Goal: Task Accomplishment & Management: Manage account settings

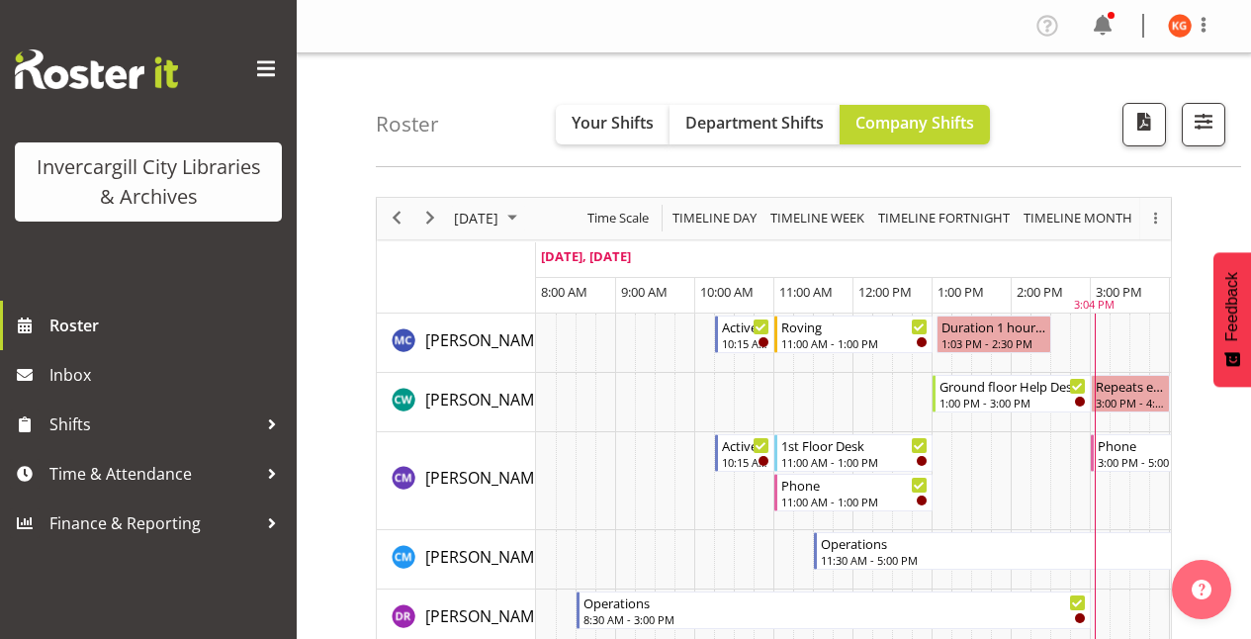
scroll to position [198, 0]
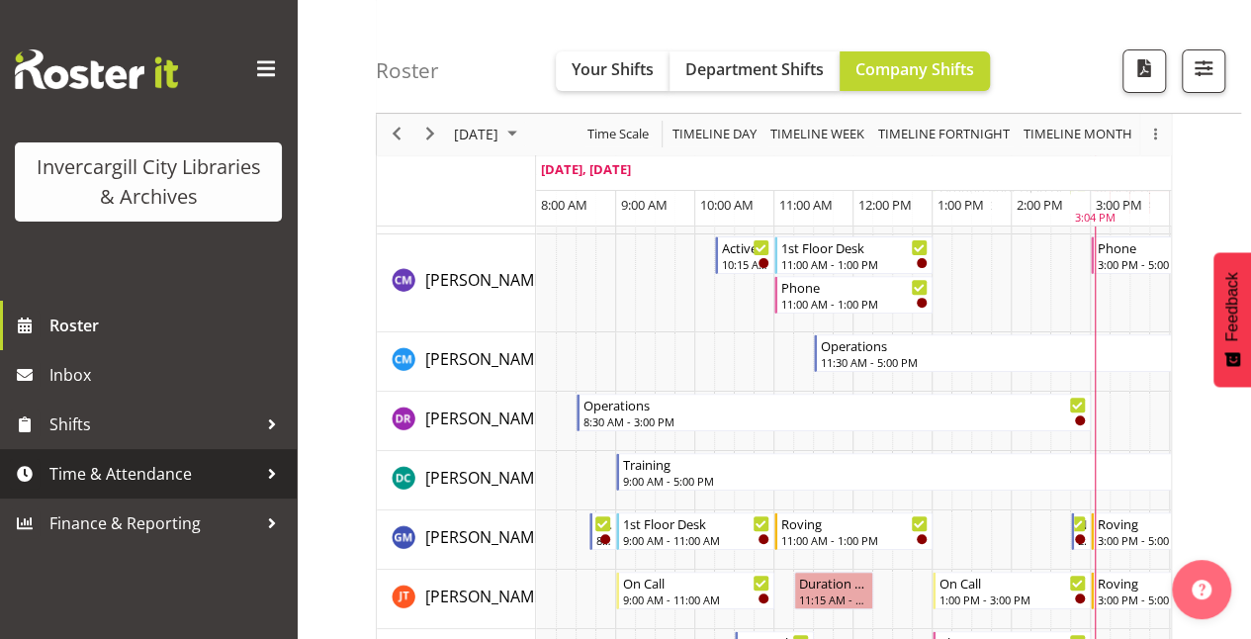
click at [269, 483] on div at bounding box center [272, 474] width 30 height 30
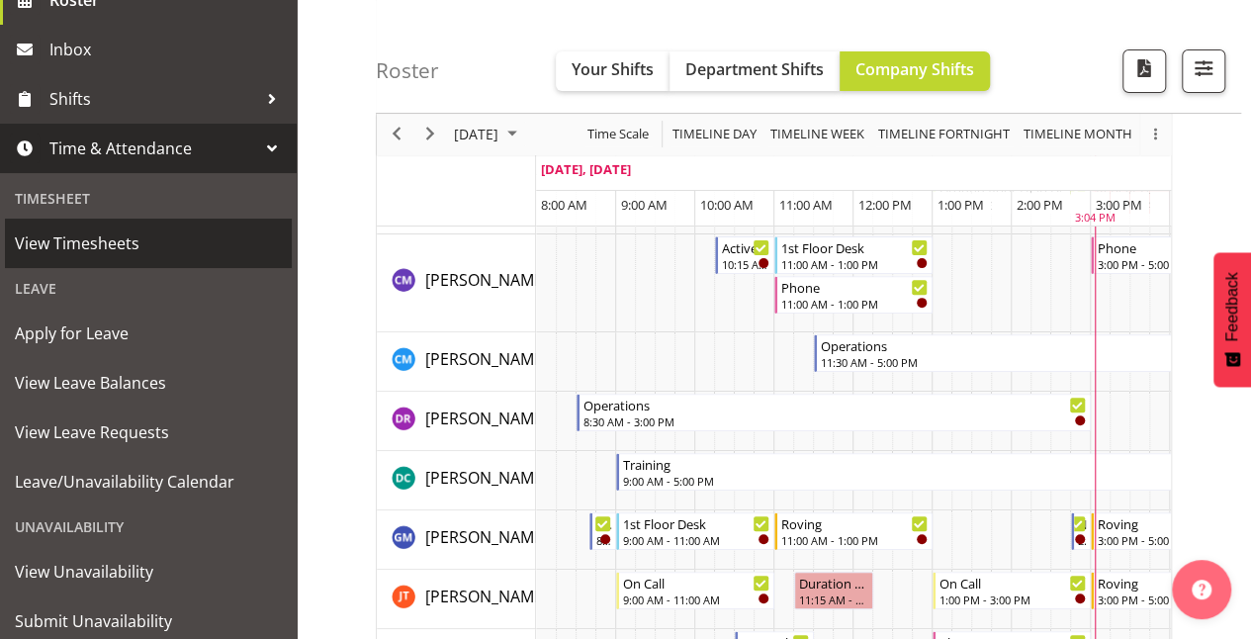
scroll to position [387, 0]
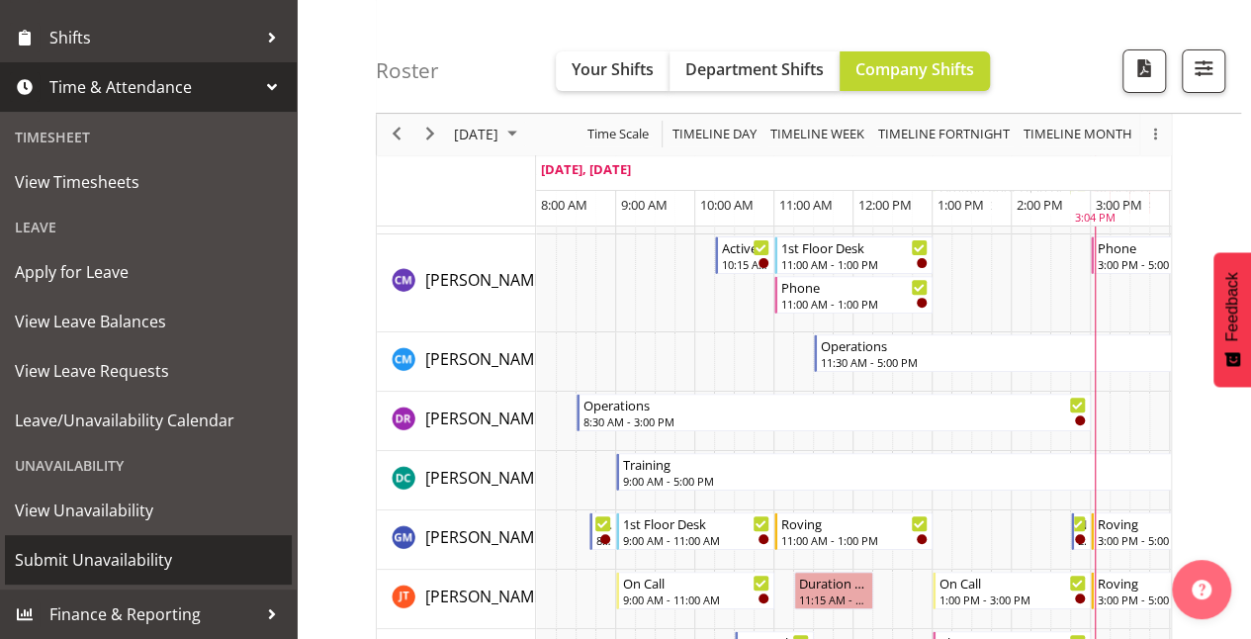
click at [174, 550] on span "Submit Unavailability" at bounding box center [148, 560] width 267 height 30
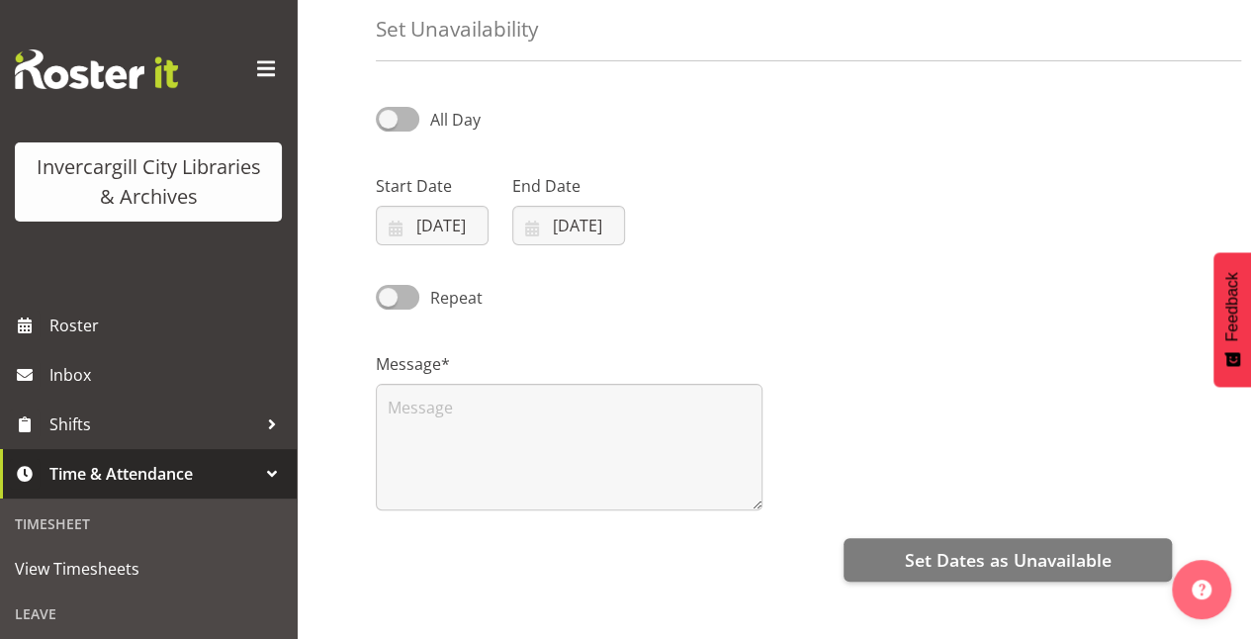
scroll to position [86, 0]
click at [400, 117] on span at bounding box center [398, 118] width 44 height 25
click at [389, 117] on input "All Day" at bounding box center [382, 118] width 13 height 13
checkbox input "true"
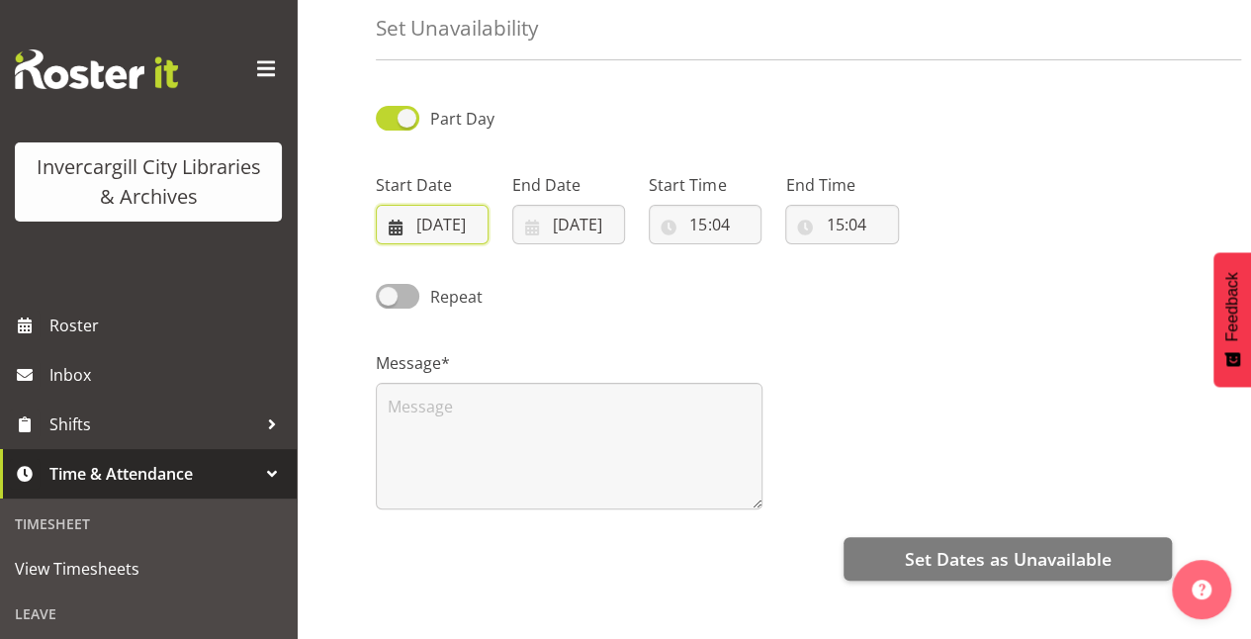
click at [457, 229] on input "[DATE]" at bounding box center [432, 225] width 113 height 40
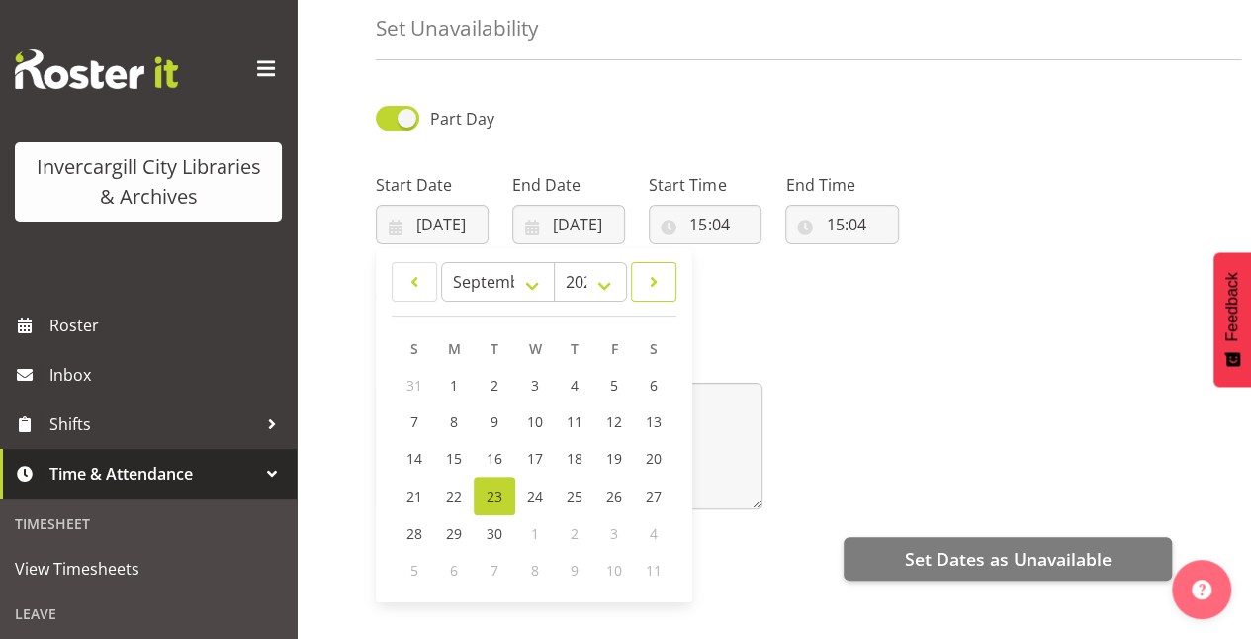
click at [655, 289] on span at bounding box center [654, 282] width 20 height 24
select select "9"
click at [530, 532] on span "29" at bounding box center [534, 531] width 16 height 19
type input "[DATE]"
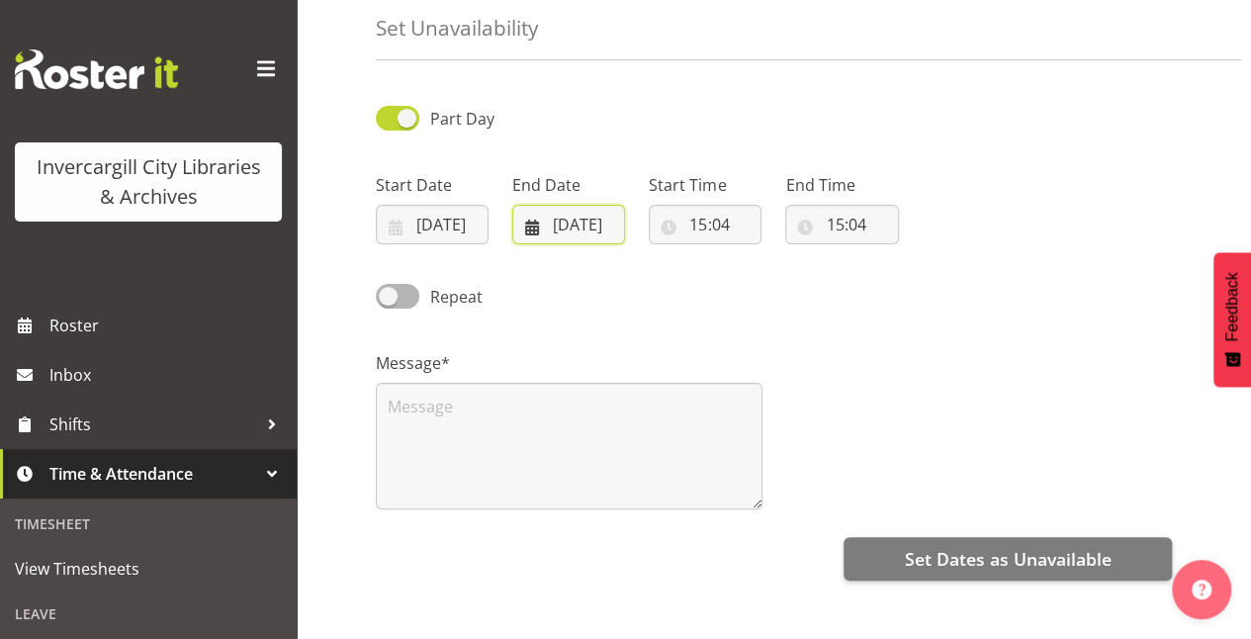
click at [608, 231] on input "[DATE]" at bounding box center [568, 225] width 113 height 40
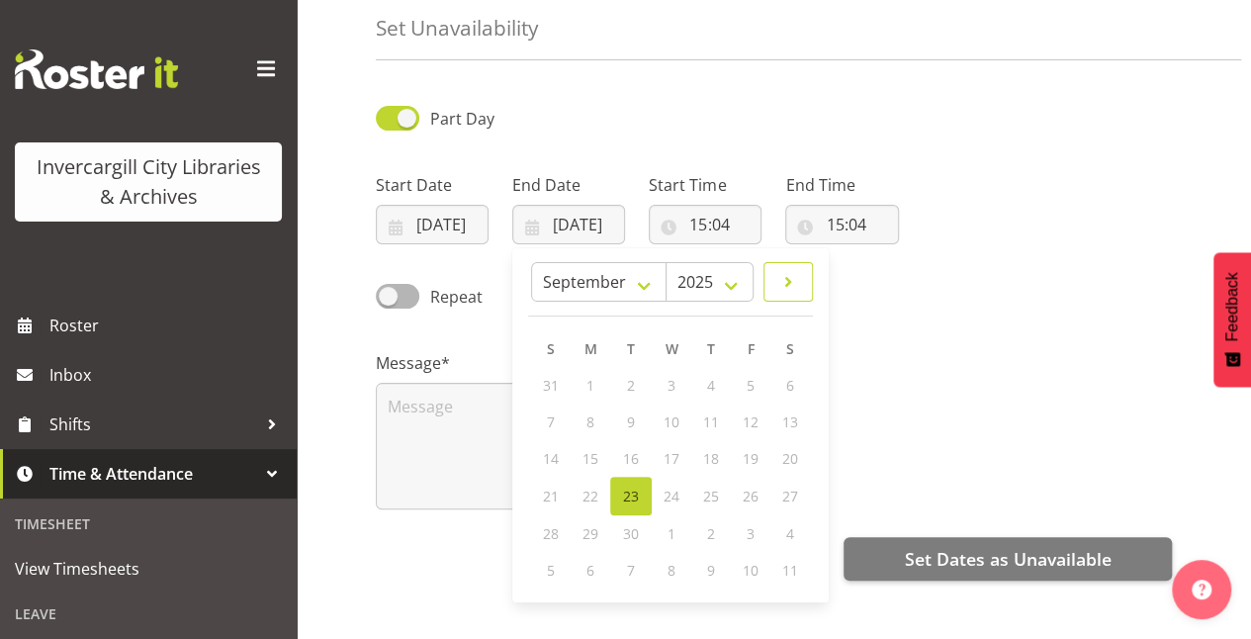
click at [792, 290] on span at bounding box center [789, 282] width 24 height 24
select select "9"
click at [677, 522] on span "29" at bounding box center [671, 531] width 16 height 19
type input "[DATE]"
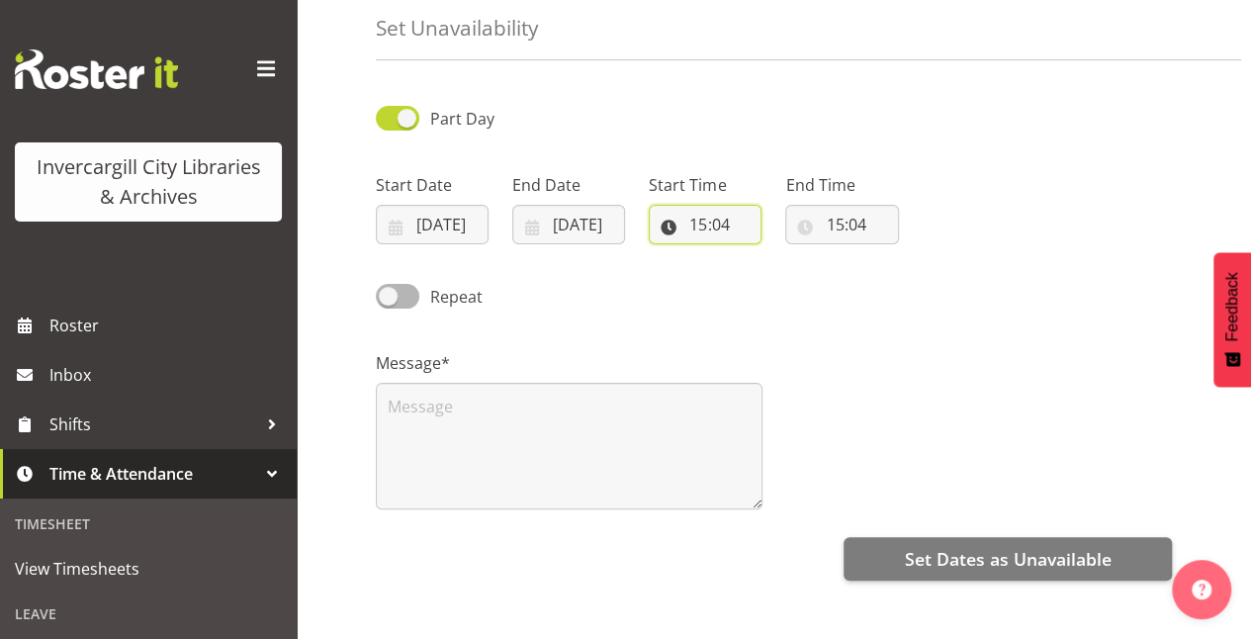
click at [734, 235] on input "15:04" at bounding box center [705, 225] width 113 height 40
click at [778, 277] on select "00 01 02 03 04 05 06 07 08 09 10 11 12 13 14 15 16 17 18 19 20 21 22 23" at bounding box center [784, 276] width 45 height 40
select select "16"
click at [762, 256] on select "00 01 02 03 04 05 06 07 08 09 10 11 12 13 14 15 16 17 18 19 20 21 22 23" at bounding box center [784, 276] width 45 height 40
type input "16:04"
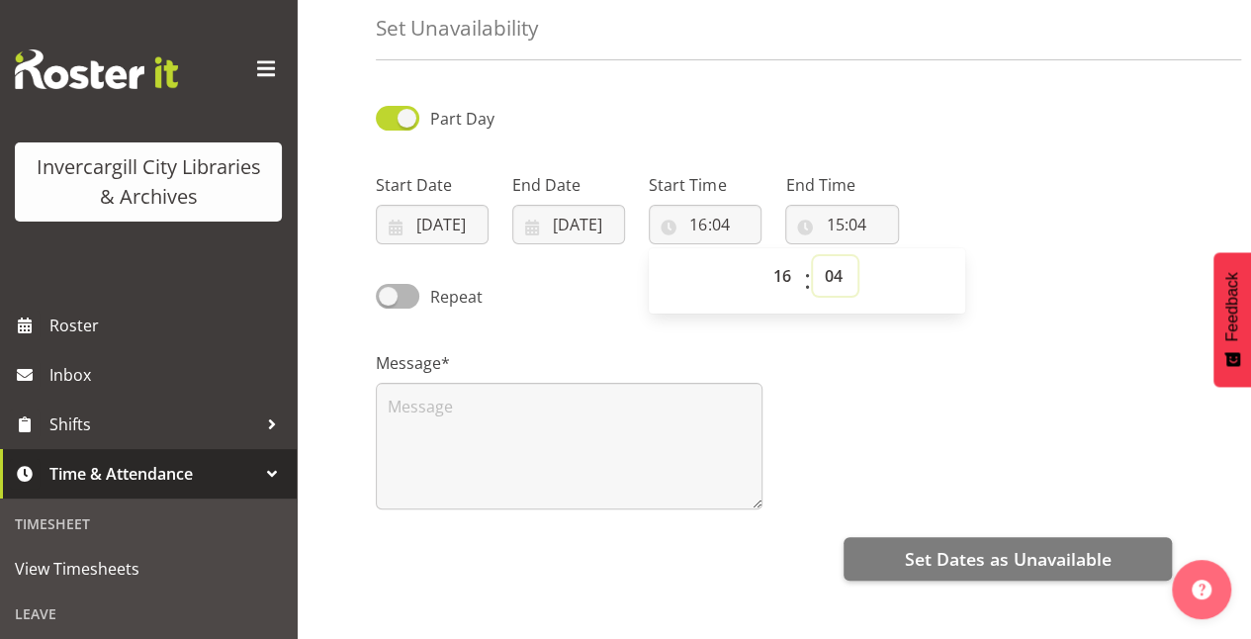
click at [844, 275] on select "00 01 02 03 04 05 06 07 08 09 10 11 12 13 14 15 16 17 18 19 20 21 22 23 24 25 2…" at bounding box center [835, 276] width 45 height 40
select select "15"
click at [813, 256] on select "00 01 02 03 04 05 06 07 08 09 10 11 12 13 14 15 16 17 18 19 20 21 22 23 24 25 2…" at bounding box center [835, 276] width 45 height 40
type input "16:15"
click at [838, 228] on input "15:04" at bounding box center [841, 225] width 113 height 40
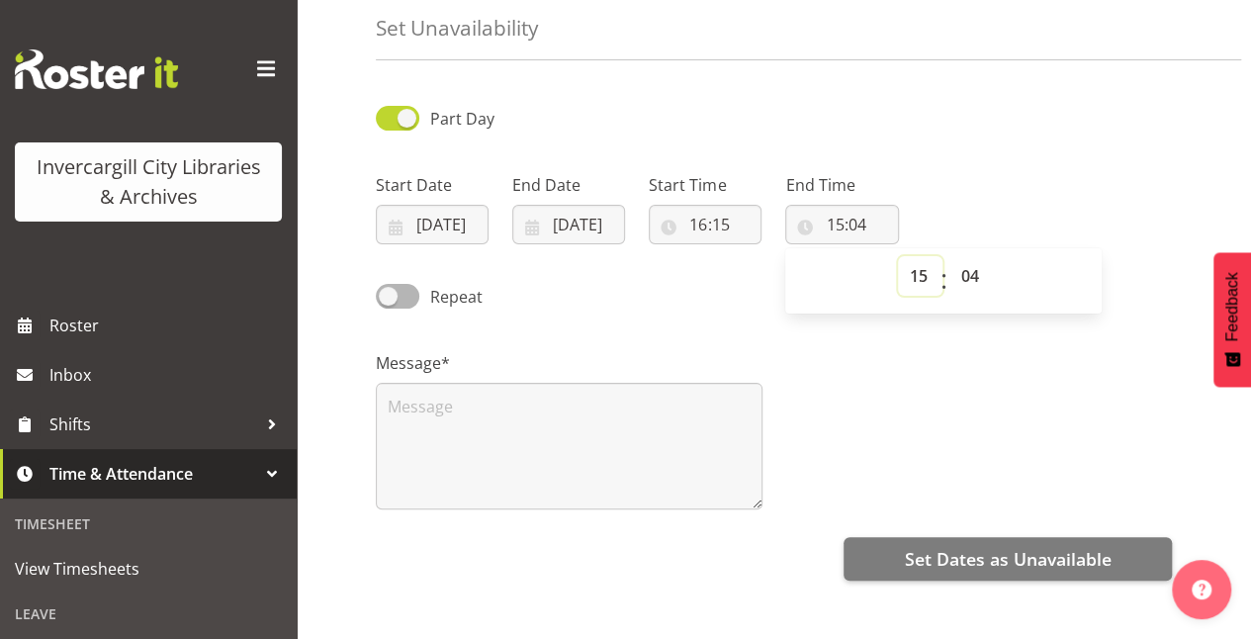
click at [916, 270] on select "00 01 02 03 04 05 06 07 08 09 10 11 12 13 14 15 16 17 18 19 20 21 22 23" at bounding box center [920, 276] width 45 height 40
select select "17"
click at [898, 256] on select "00 01 02 03 04 05 06 07 08 09 10 11 12 13 14 15 16 17 18 19 20 21 22 23" at bounding box center [920, 276] width 45 height 40
type input "17:04"
click at [976, 283] on select "00 01 02 03 04 05 06 07 08 09 10 11 12 13 14 15 16 17 18 19 20 21 22 23 24 25 2…" at bounding box center [972, 276] width 45 height 40
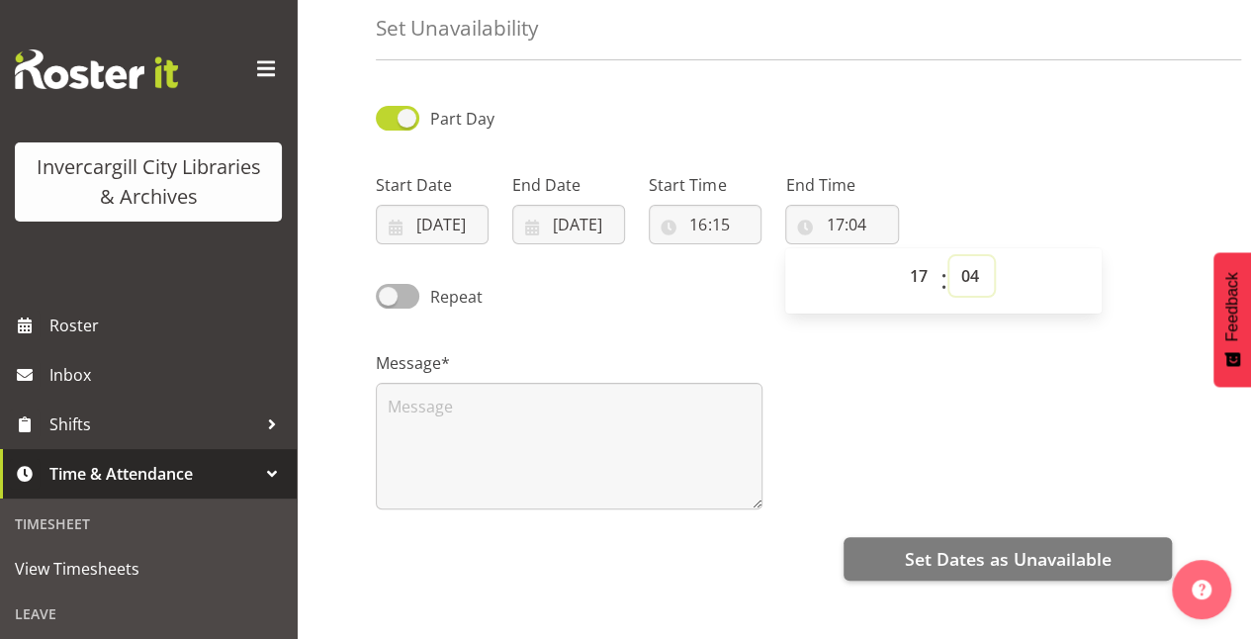
select select "0"
click at [950, 256] on select "00 01 02 03 04 05 06 07 08 09 10 11 12 13 14 15 16 17 18 19 20 21 22 23 24 25 2…" at bounding box center [972, 276] width 45 height 40
type input "17:00"
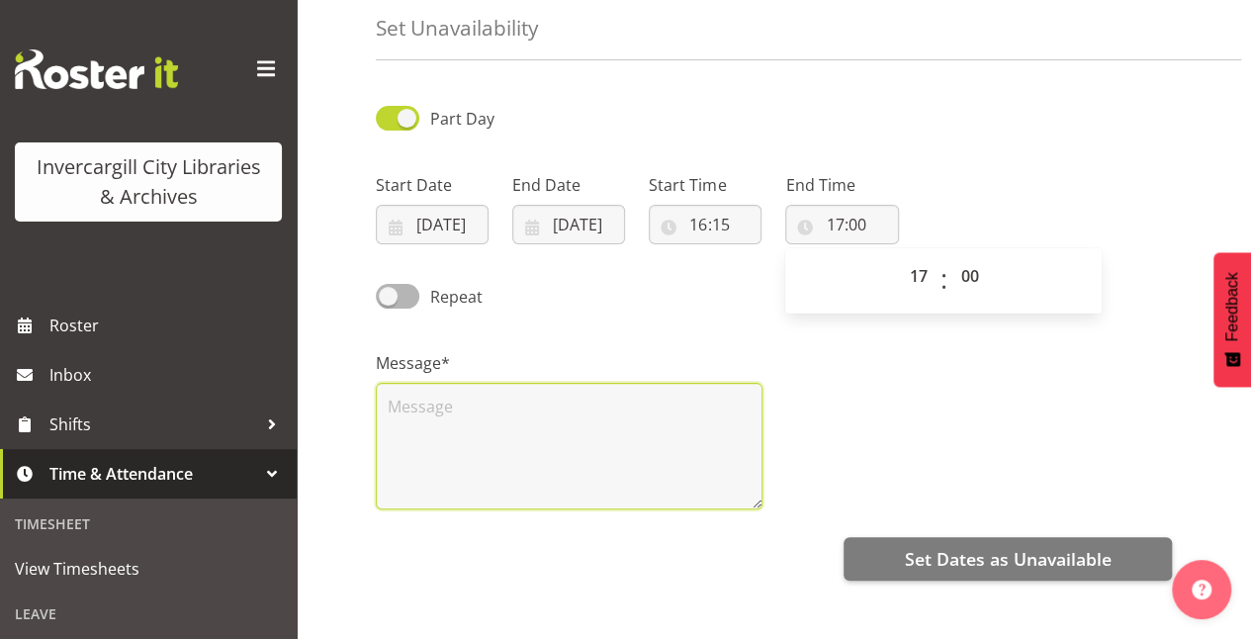
click at [562, 423] on textarea at bounding box center [569, 446] width 387 height 127
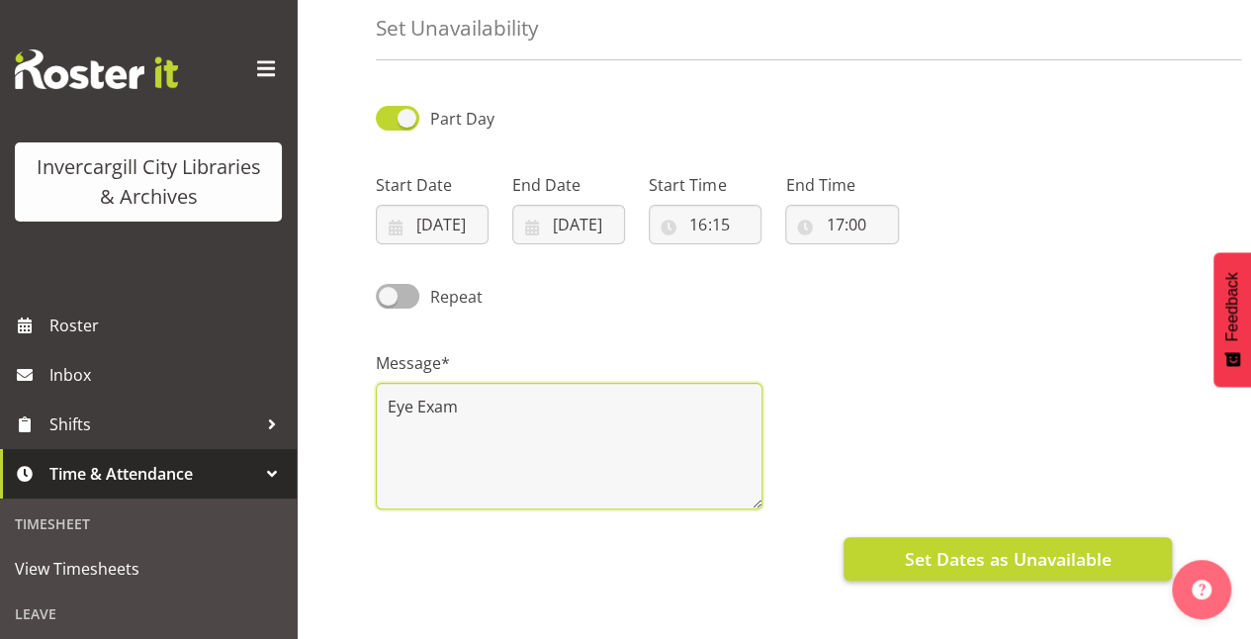
type textarea "Eye Exam"
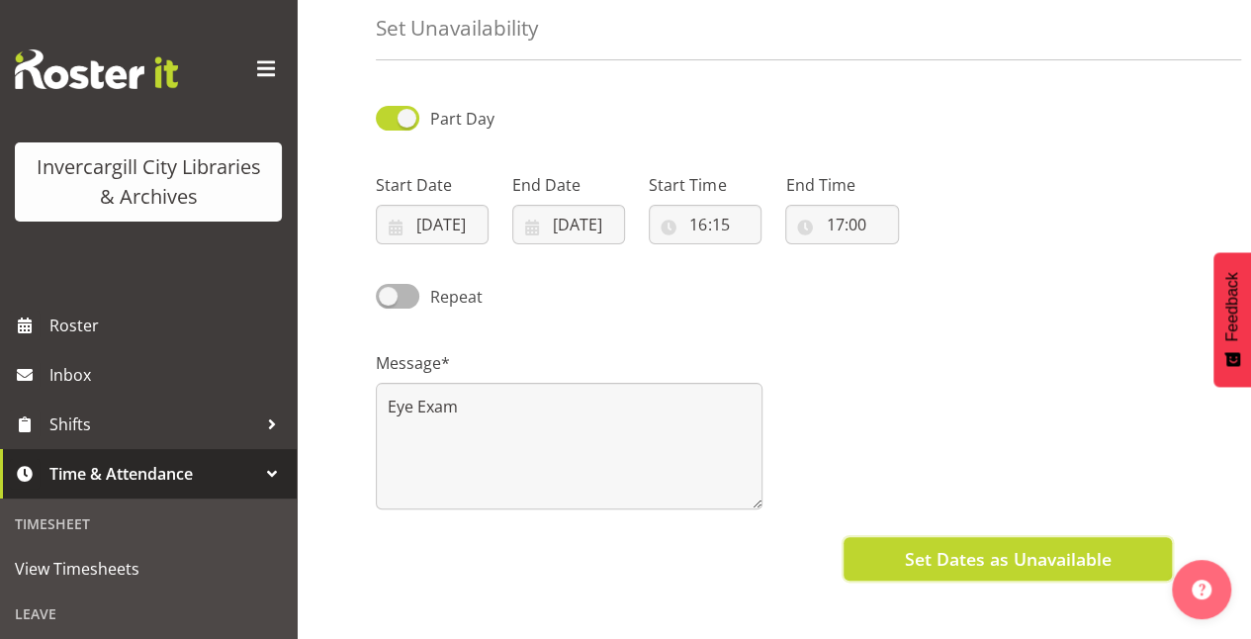
click at [1011, 548] on span "Set Dates as Unavailable" at bounding box center [1007, 559] width 207 height 26
